Goal: Task Accomplishment & Management: Use online tool/utility

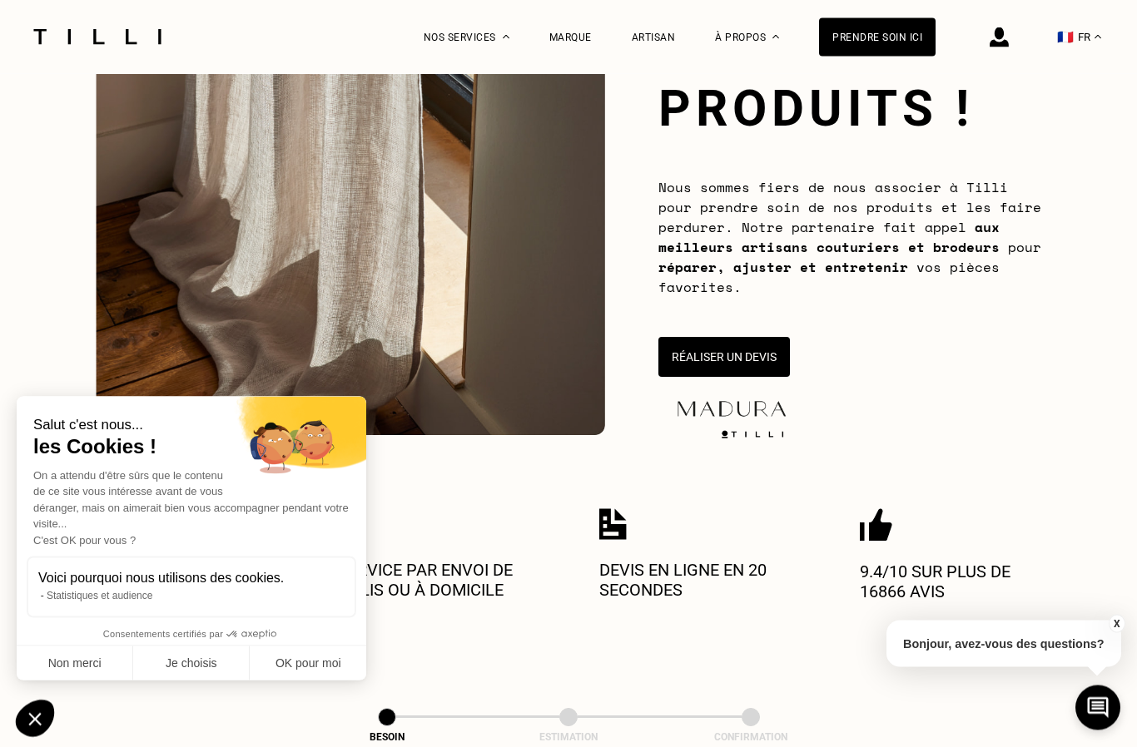
scroll to position [219, 0]
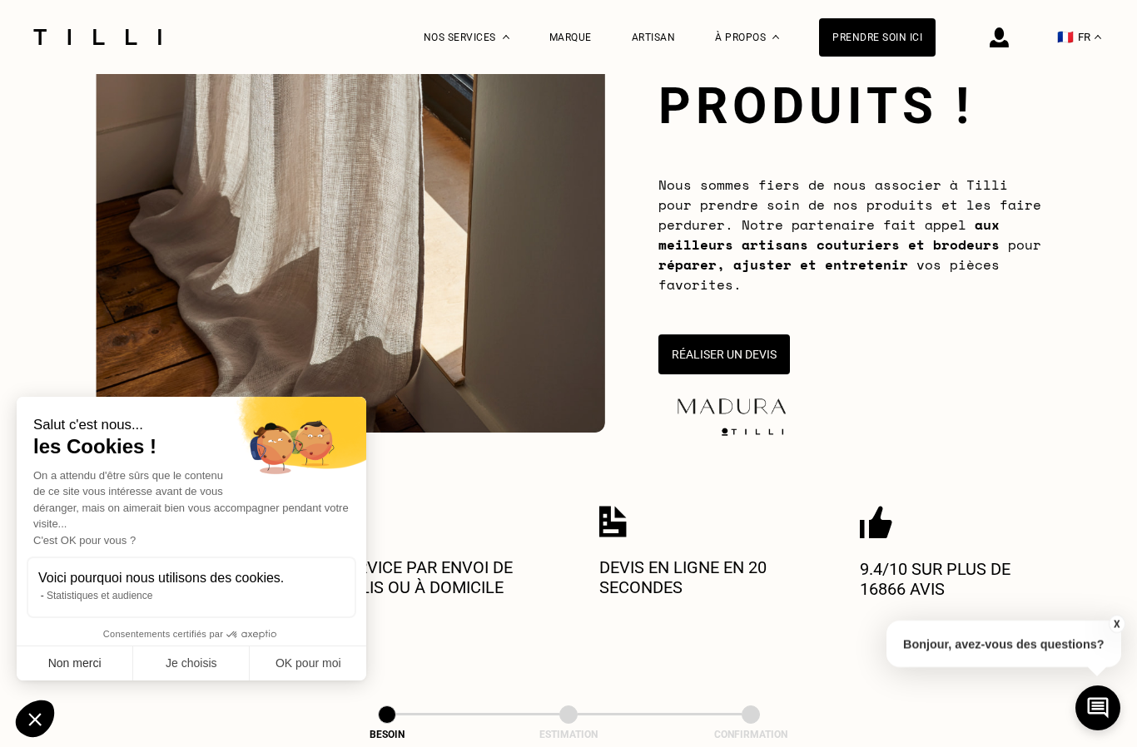
click at [68, 682] on button "Non merci" at bounding box center [75, 664] width 117 height 35
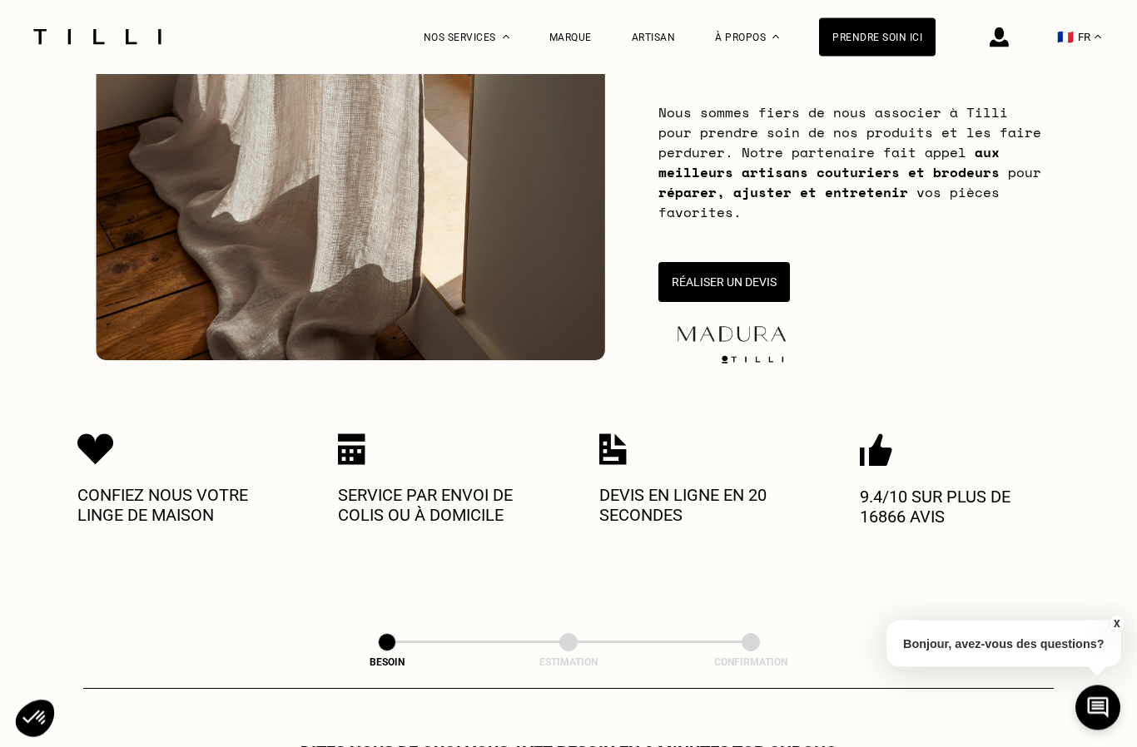
scroll to position [291, 0]
click at [692, 513] on p "Devis en ligne en 20 secondes" at bounding box center [699, 505] width 200 height 40
click at [632, 504] on p "Devis en ligne en 20 secondes" at bounding box center [699, 505] width 200 height 40
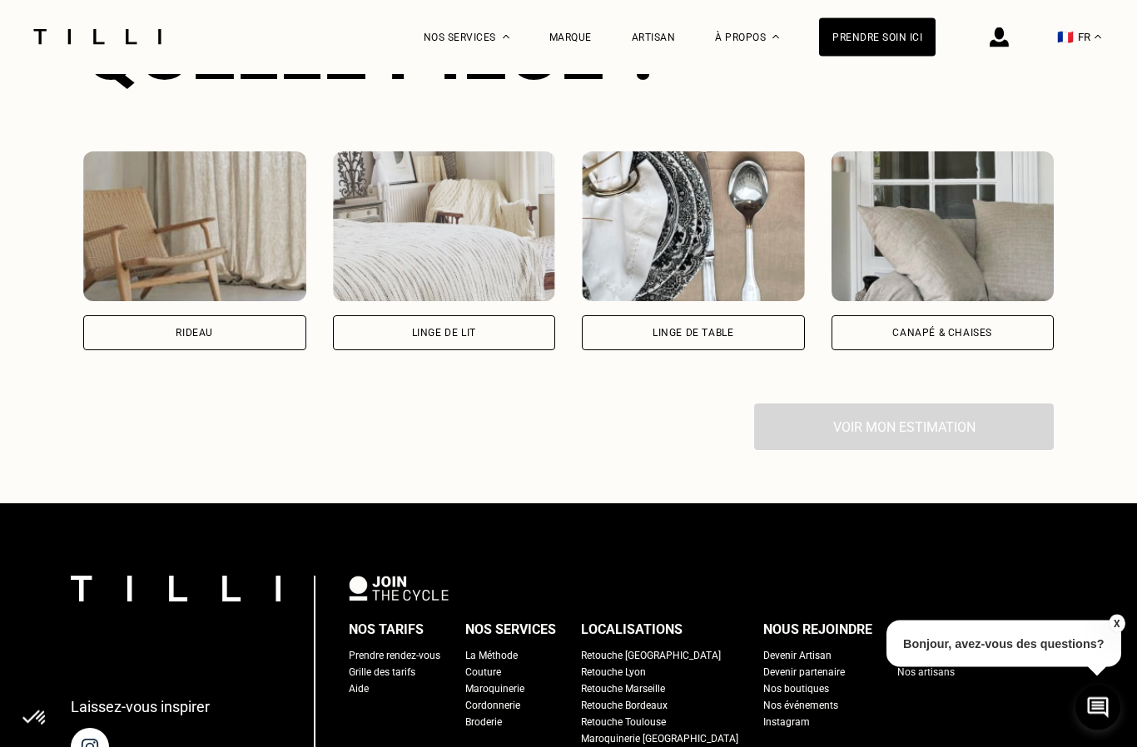
scroll to position [1155, 0]
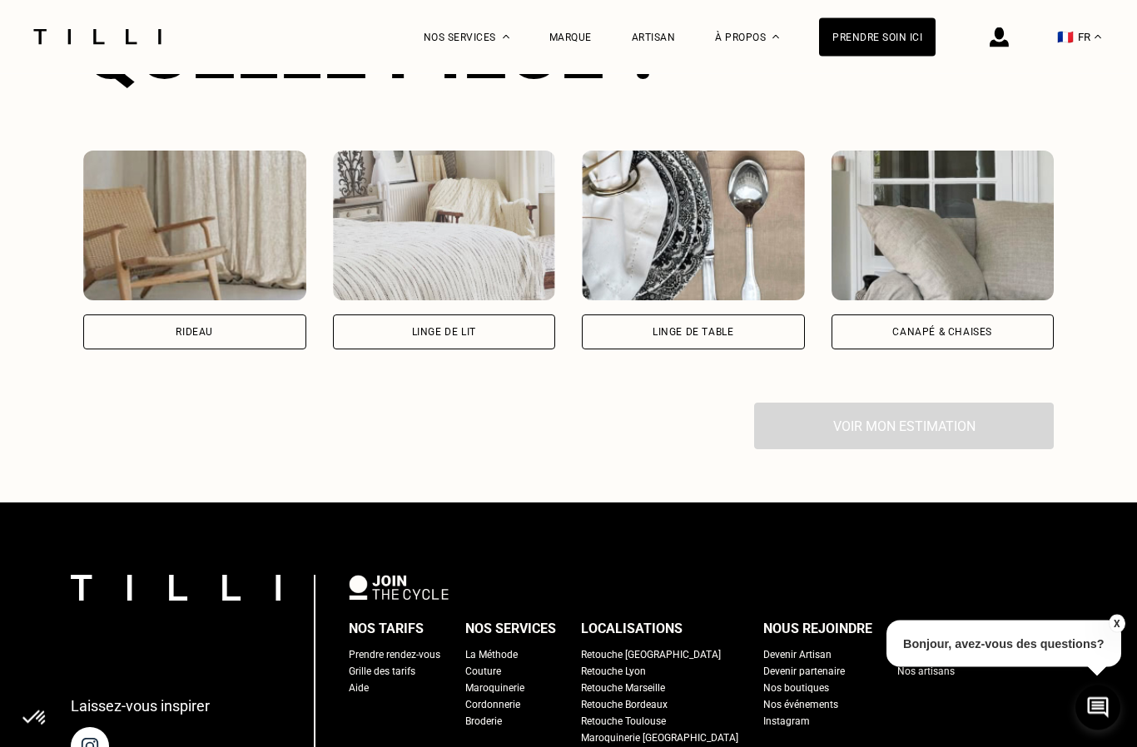
click at [229, 340] on div "Rideau" at bounding box center [194, 332] width 223 height 35
select select "FR"
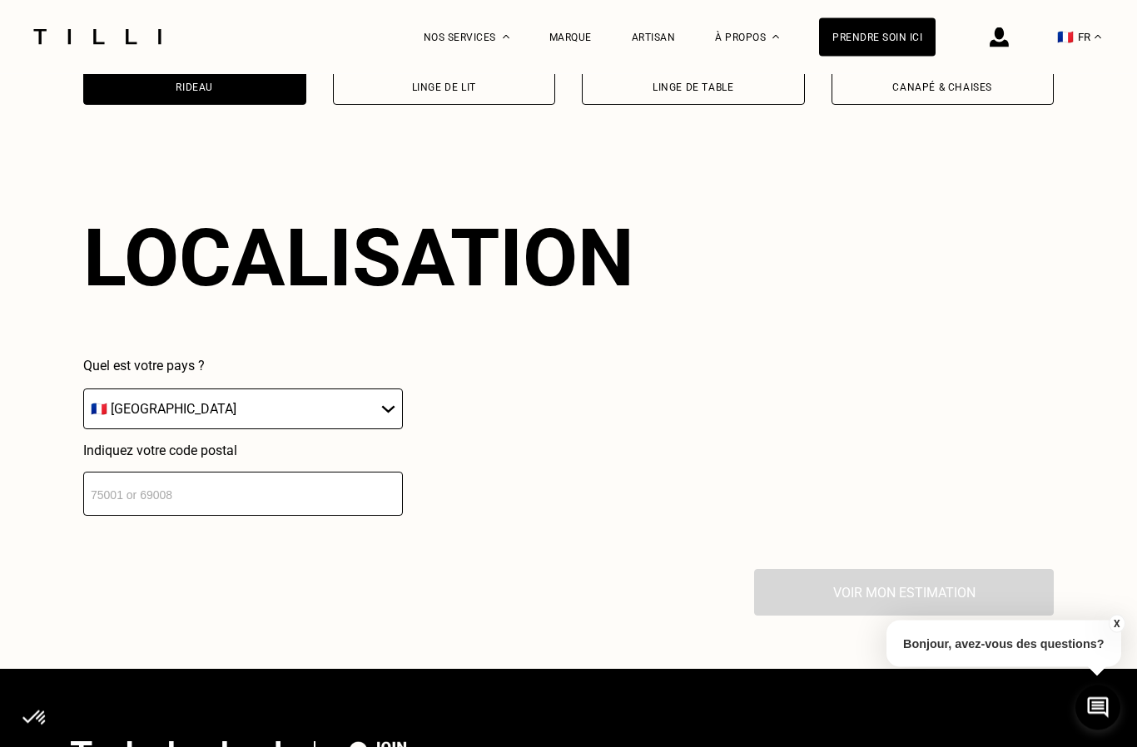
scroll to position [1459, 0]
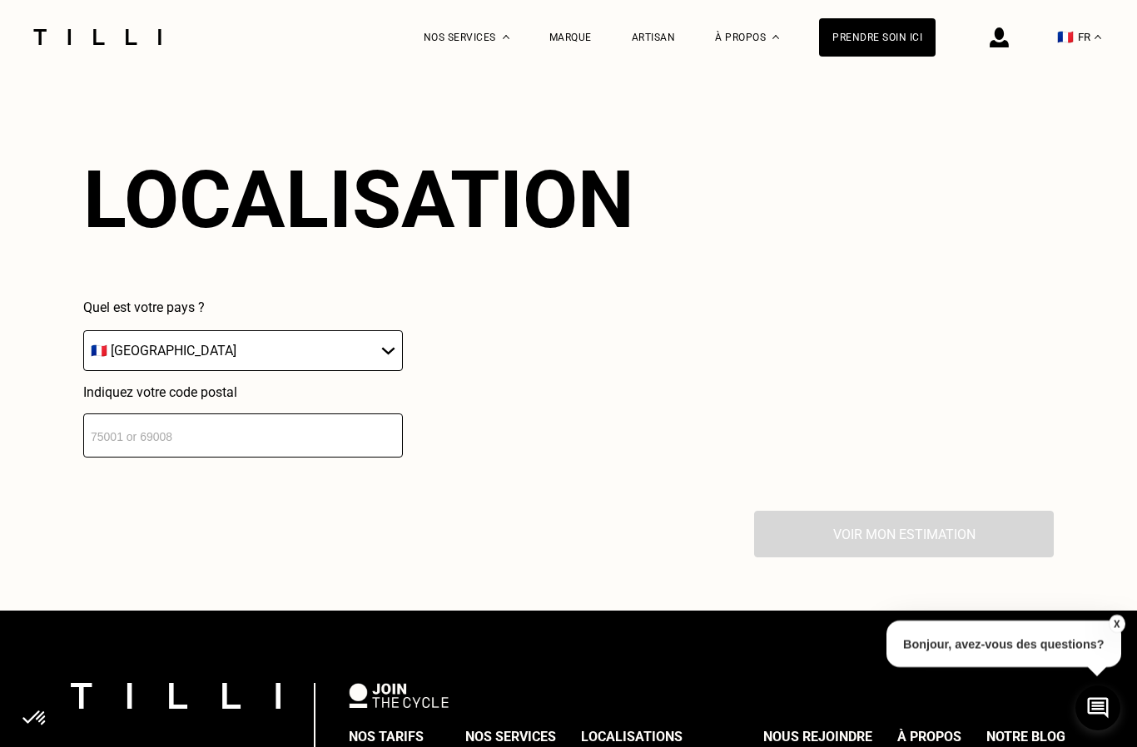
click at [295, 458] on input "number" at bounding box center [243, 436] width 320 height 44
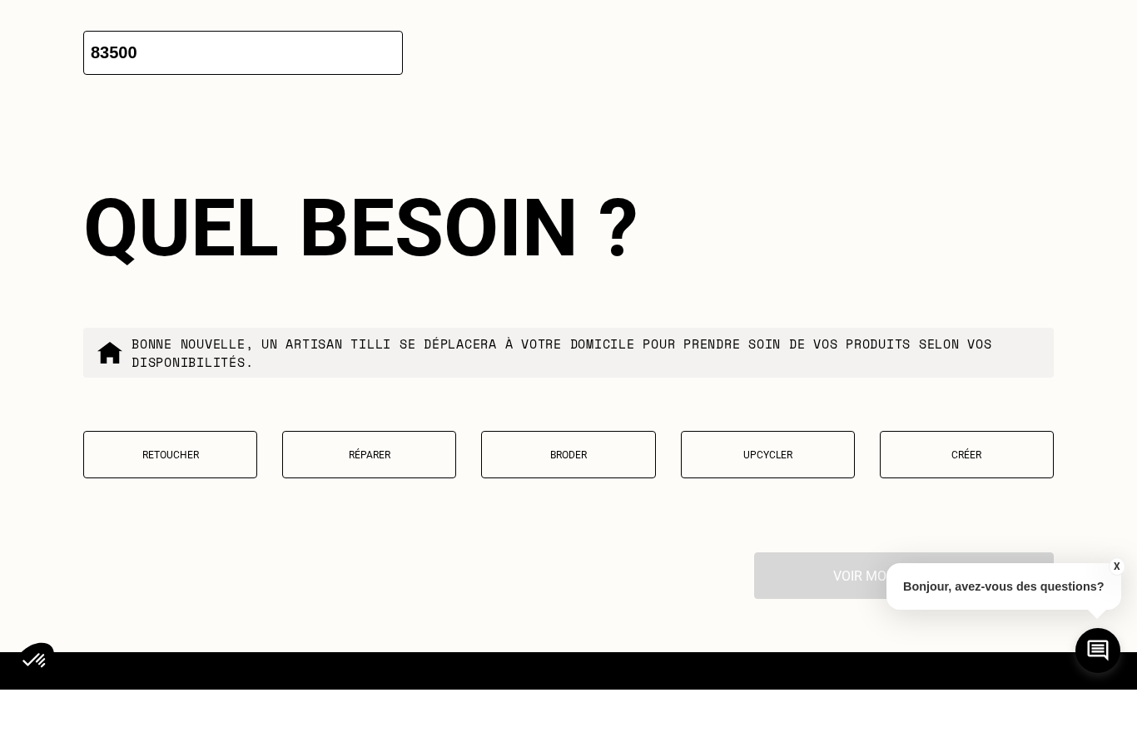
scroll to position [1823, 0]
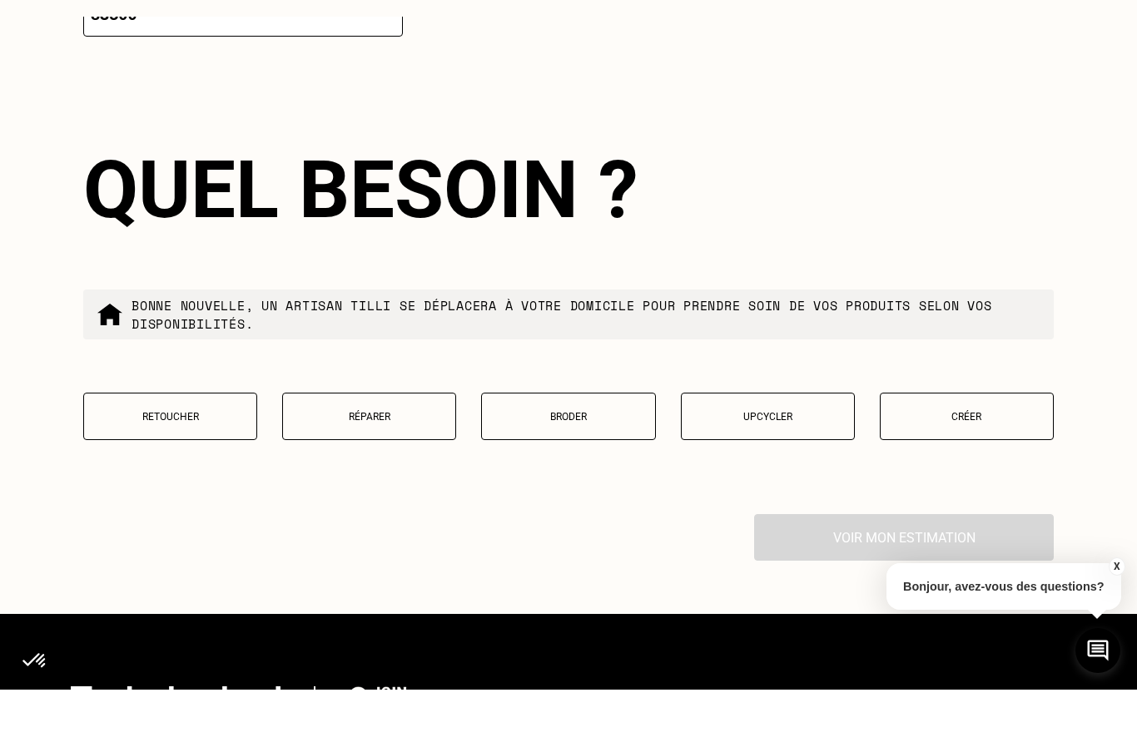
type input "83500"
click at [176, 450] on button "Retoucher" at bounding box center [170, 473] width 174 height 47
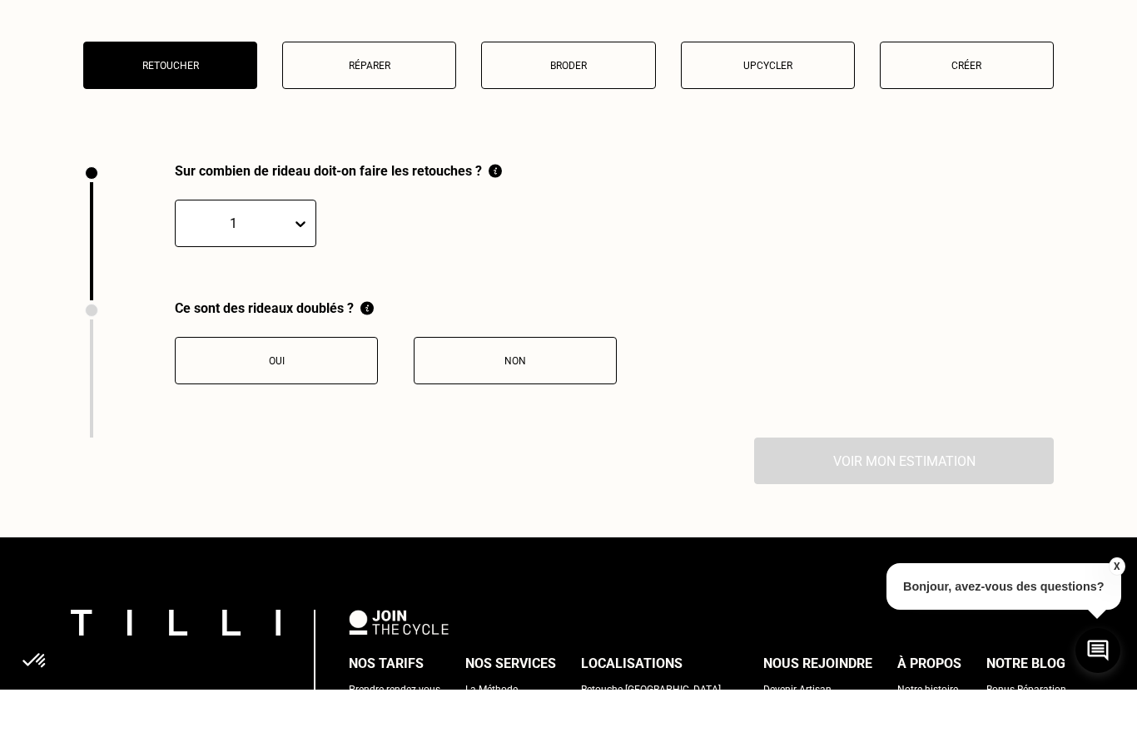
scroll to position [2308, 0]
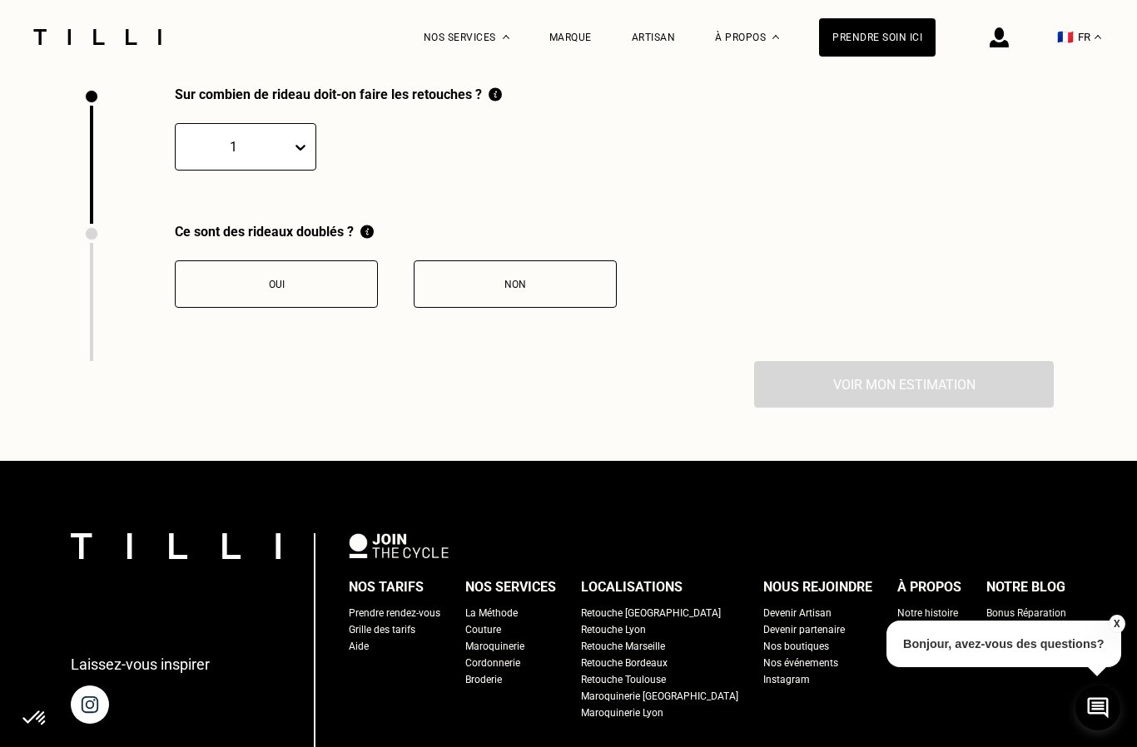
click at [287, 308] on button "Oui" at bounding box center [276, 284] width 203 height 47
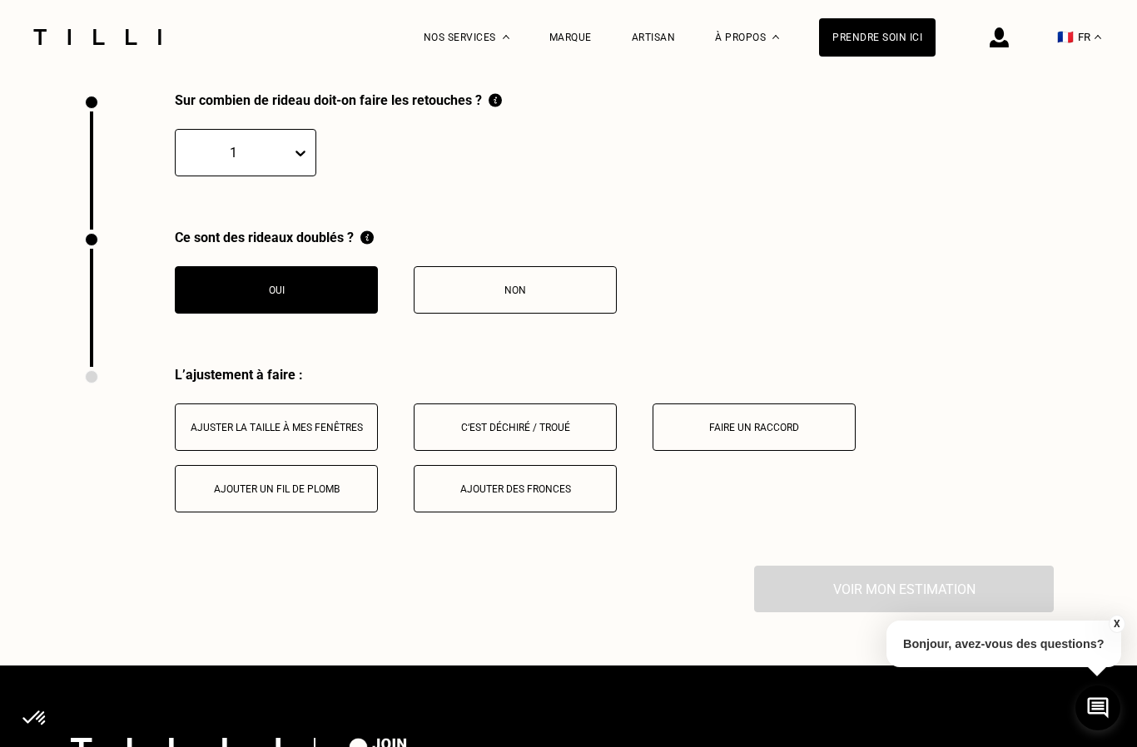
scroll to position [2300, 0]
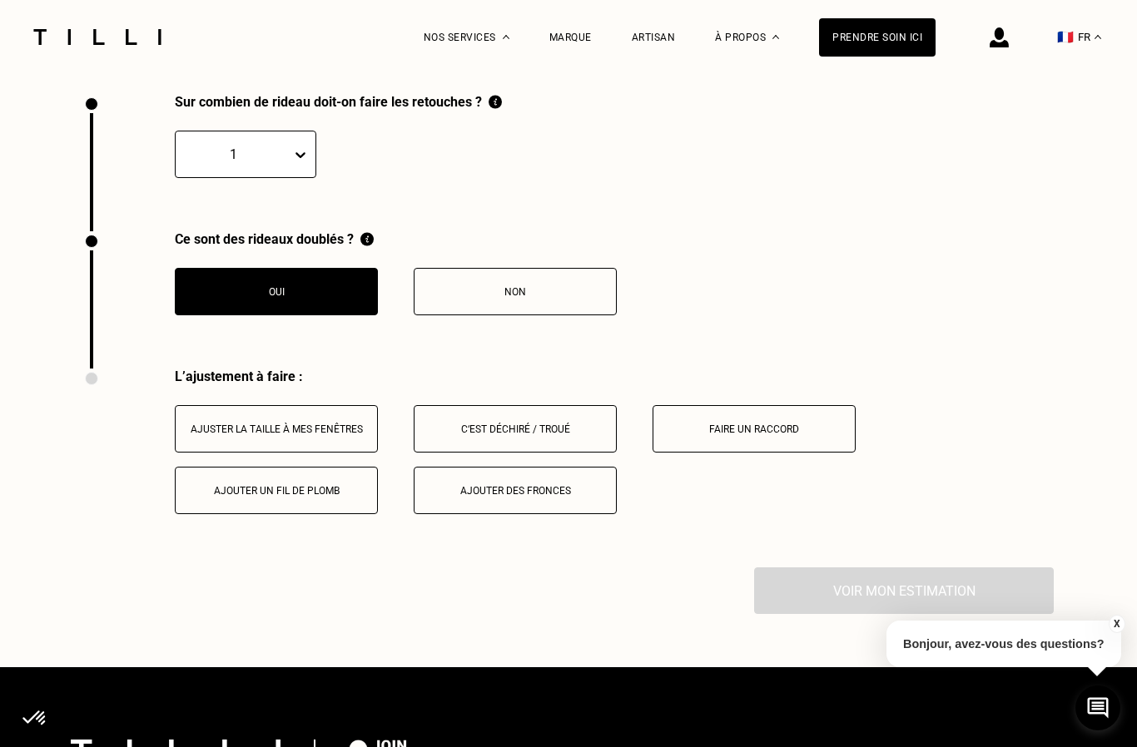
click at [937, 231] on div "Sur combien de rideau doit-on faire les retouches ? 1" at bounding box center [568, 162] width 970 height 137
click at [205, 437] on button "Ajuster la taille à mes fenêtres" at bounding box center [276, 428] width 203 height 47
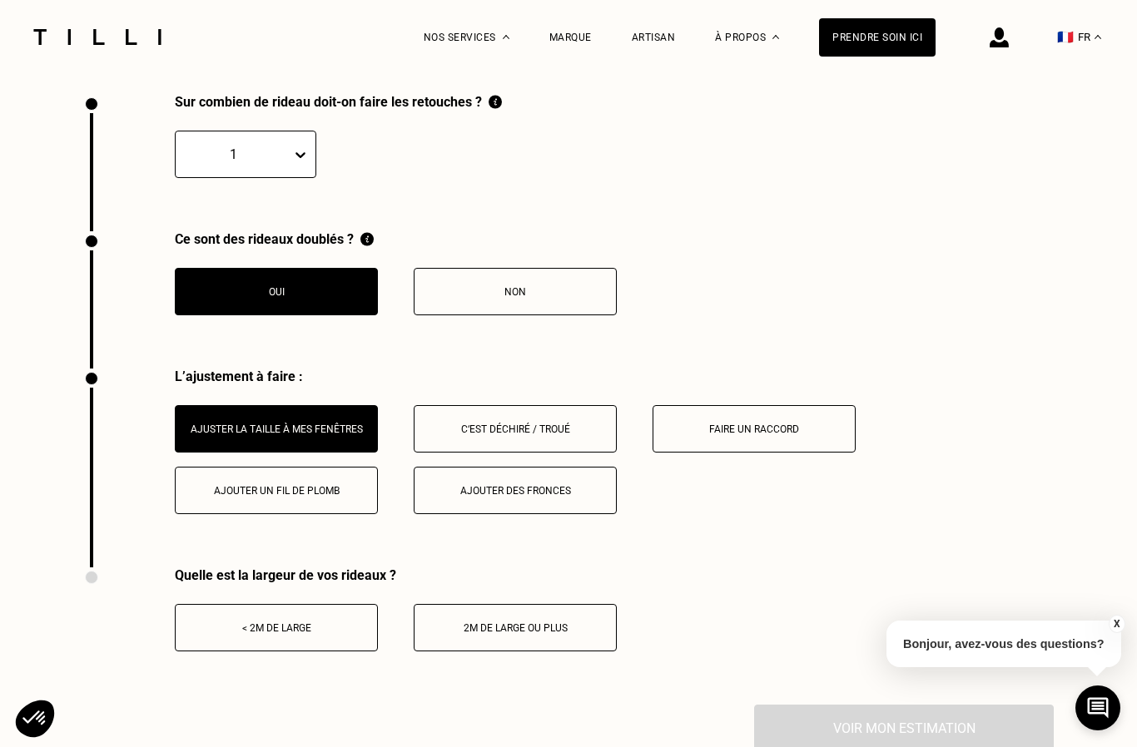
click at [572, 634] on div "2m de large ou plus" at bounding box center [515, 629] width 185 height 12
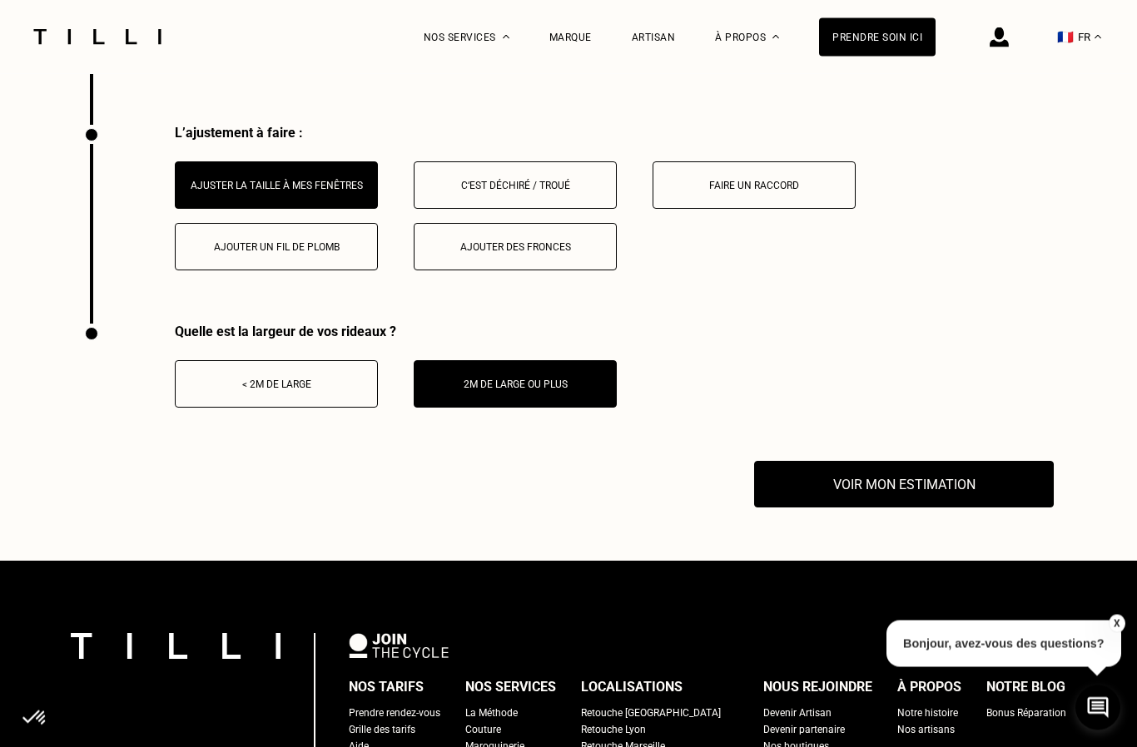
scroll to position [2544, 0]
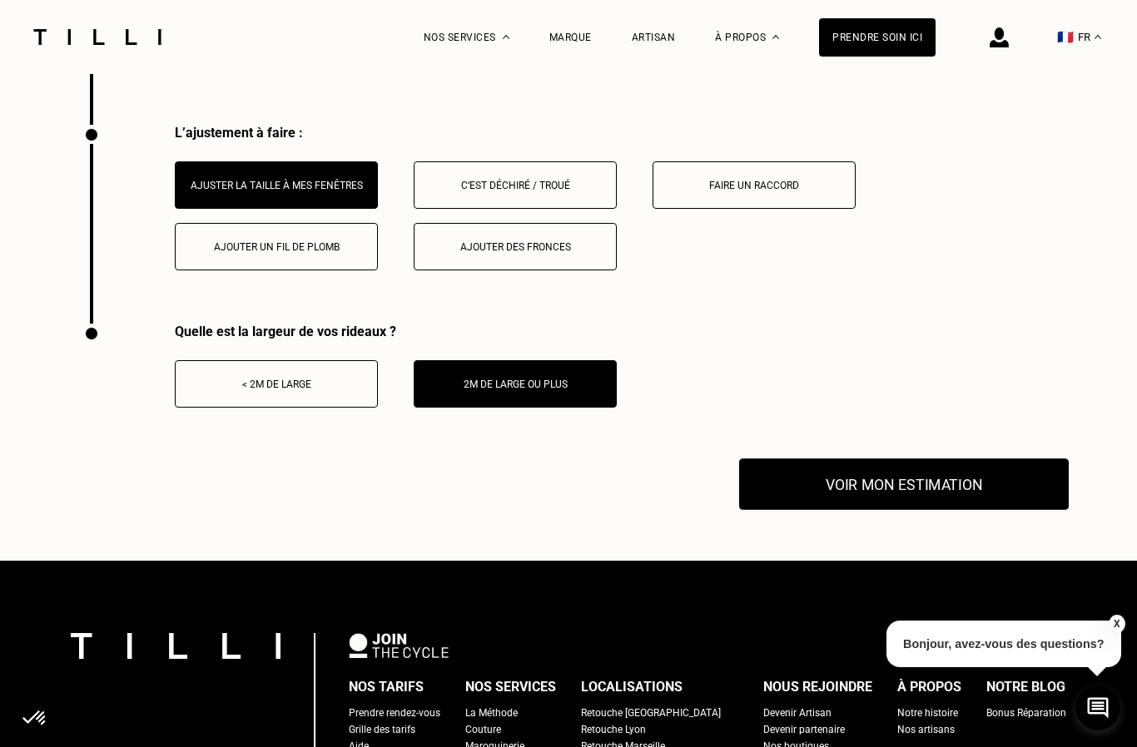
click at [945, 504] on button "Voir mon estimation" at bounding box center [904, 485] width 330 height 52
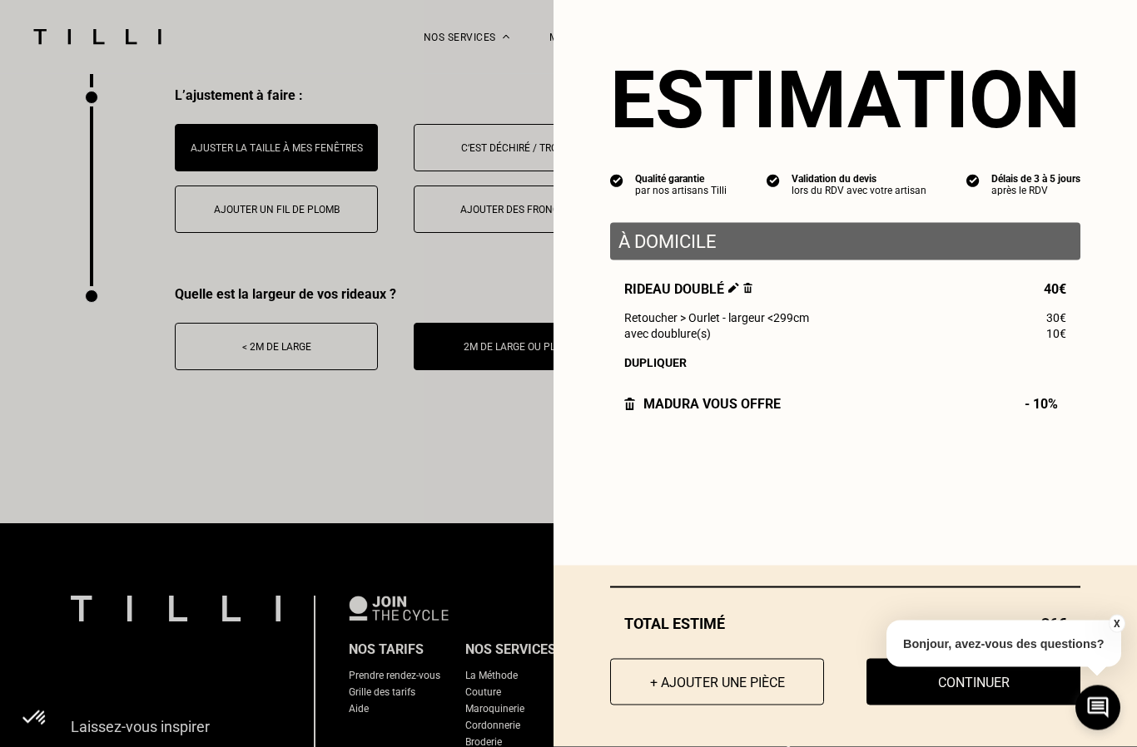
scroll to position [2582, 0]
click at [1113, 633] on button "X" at bounding box center [1116, 624] width 17 height 18
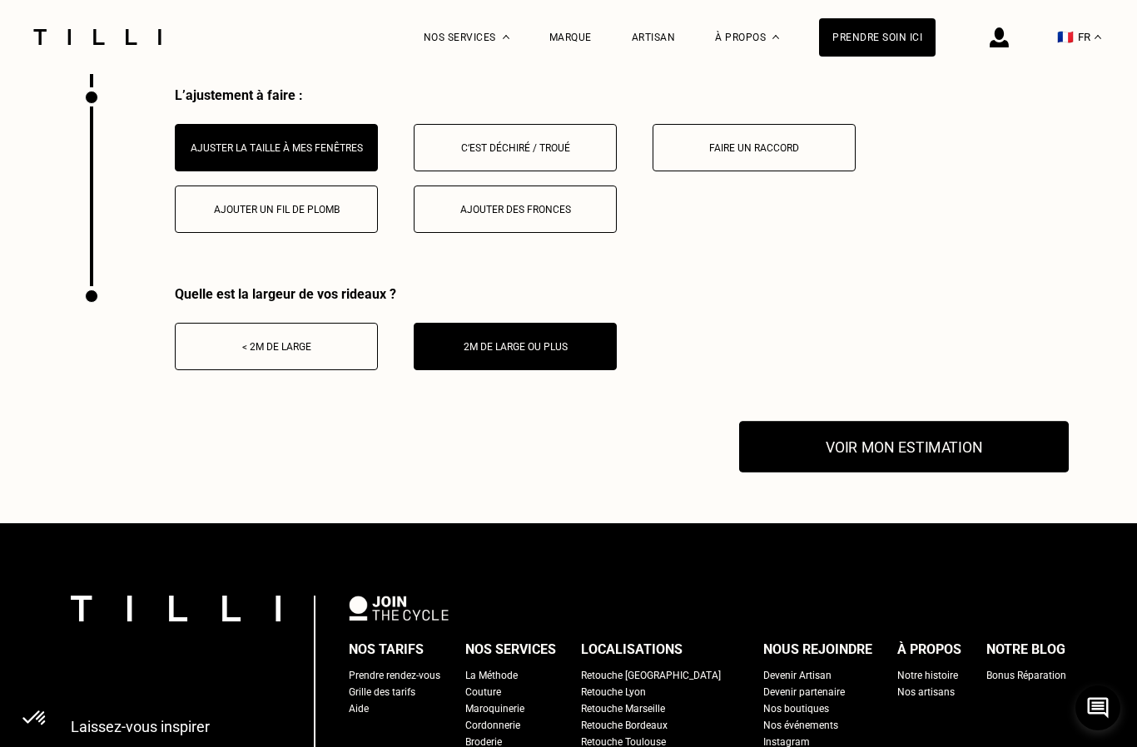
click at [994, 449] on button "Voir mon estimation" at bounding box center [904, 447] width 330 height 52
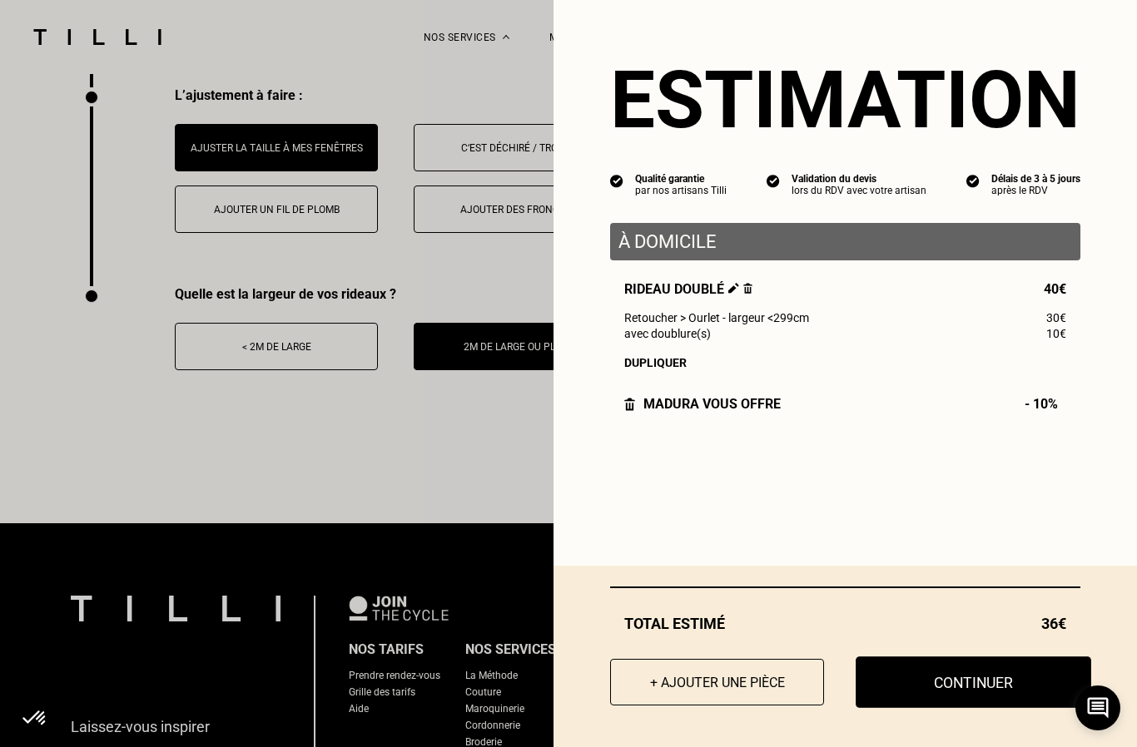
click at [1014, 708] on button "Continuer" at bounding box center [974, 683] width 236 height 52
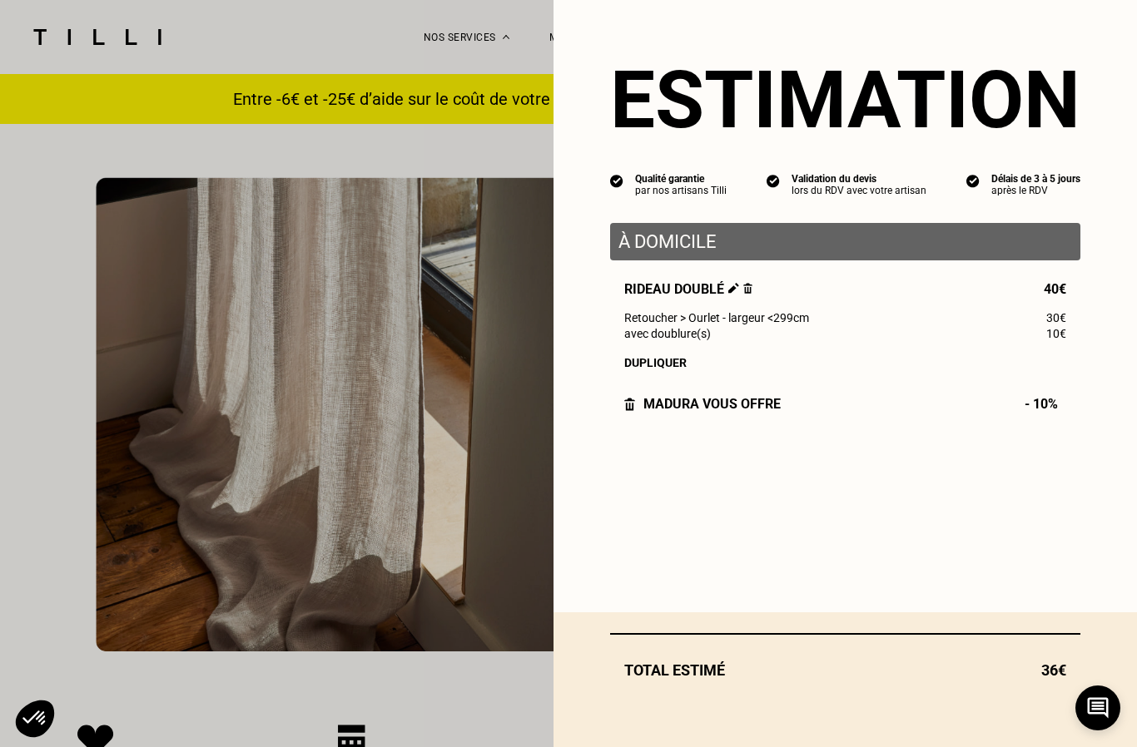
select select "FR"
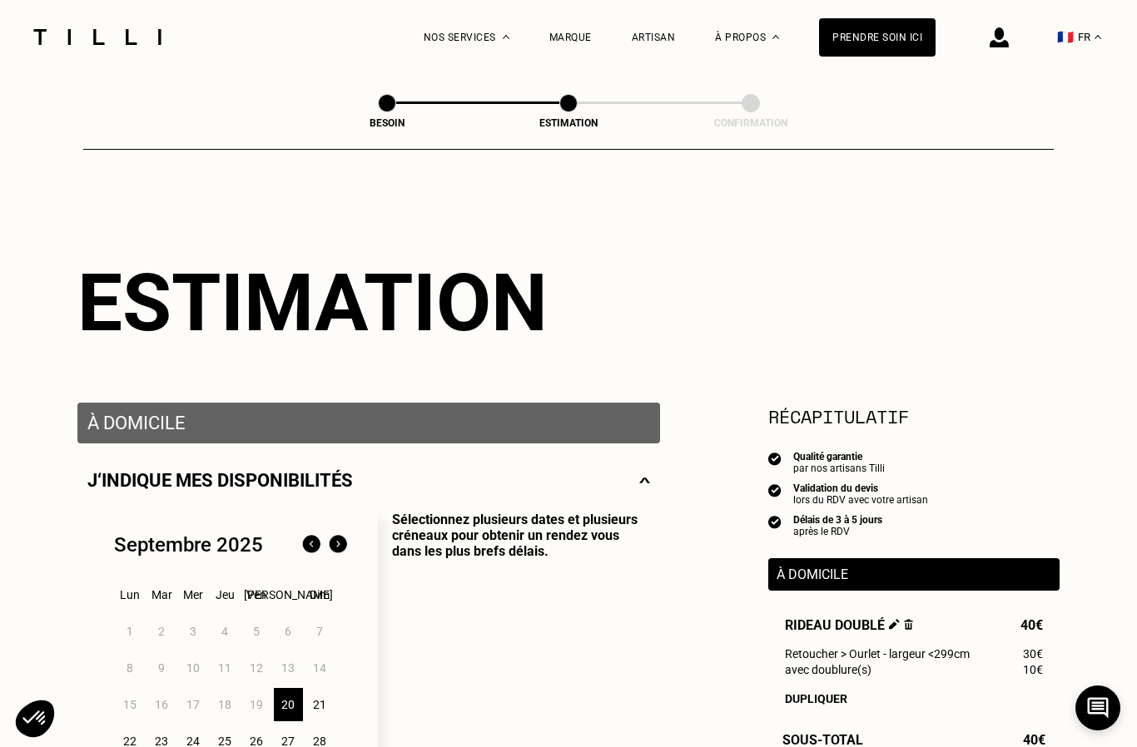
scroll to position [1394, 0]
